Goal: Task Accomplishment & Management: Manage account settings

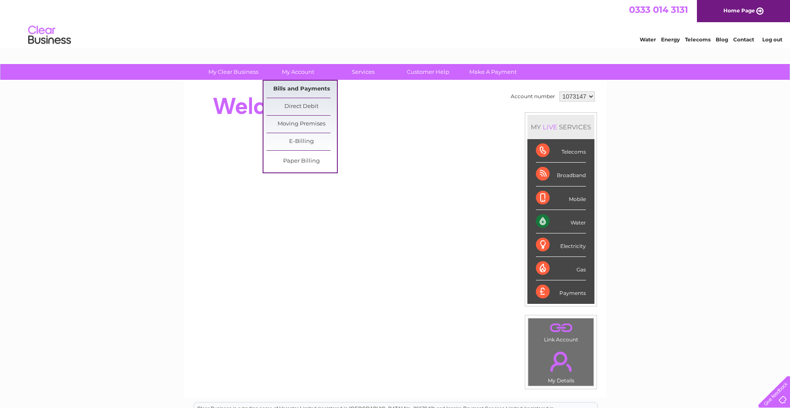
click at [306, 89] on link "Bills and Payments" at bounding box center [301, 89] width 70 height 17
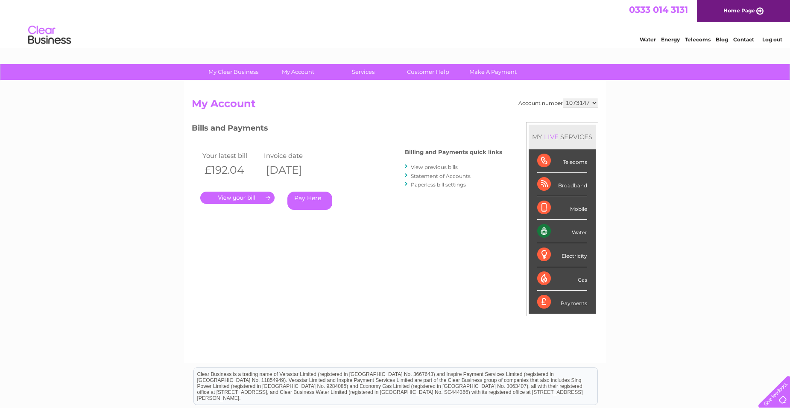
click at [233, 198] on link "." at bounding box center [237, 198] width 74 height 12
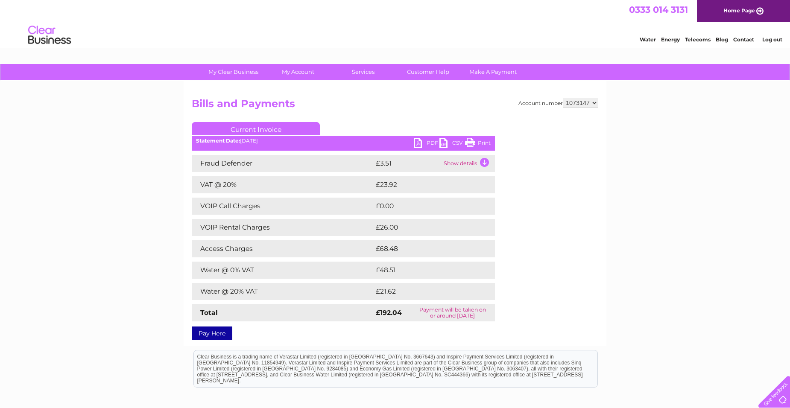
click at [430, 142] on link "PDF" at bounding box center [427, 144] width 26 height 12
